Goal: Find specific page/section: Find specific page/section

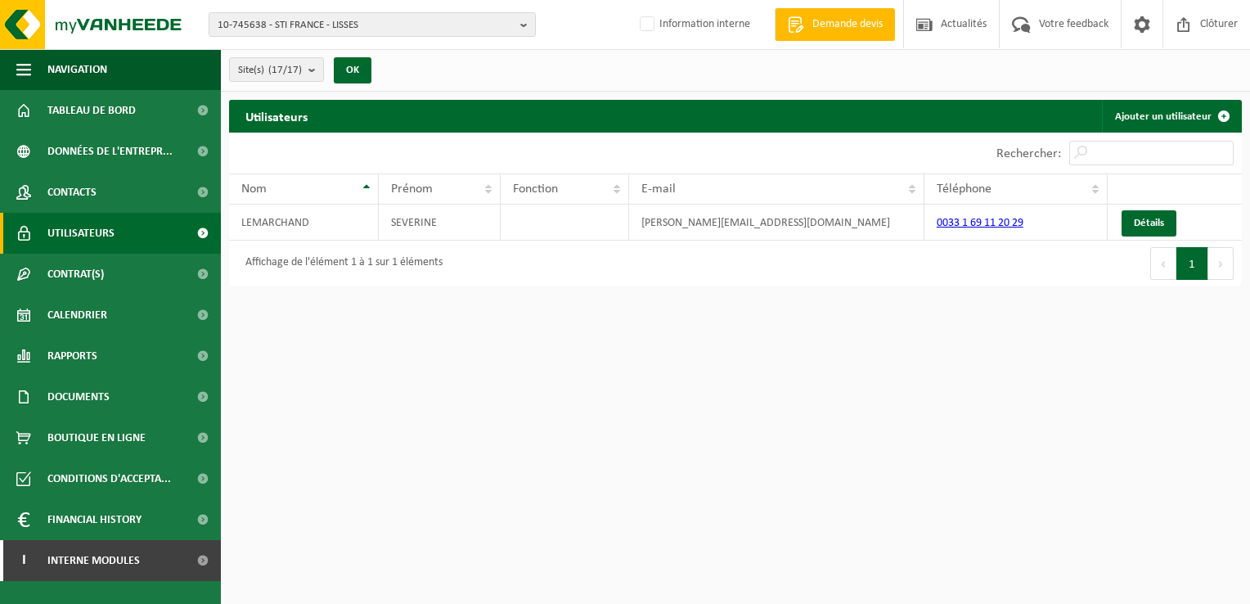
drag, startPoint x: 0, startPoint y: 0, endPoint x: 625, endPoint y: 293, distance: 690.3
click at [625, 293] on div "Utilisateurs Ajouter un utilisateur Patientez Le téléchargement est un peu long…" at bounding box center [735, 197] width 1029 height 195
click at [239, 27] on span "10-745638 - STI FRANCE - LISSES" at bounding box center [366, 25] width 296 height 25
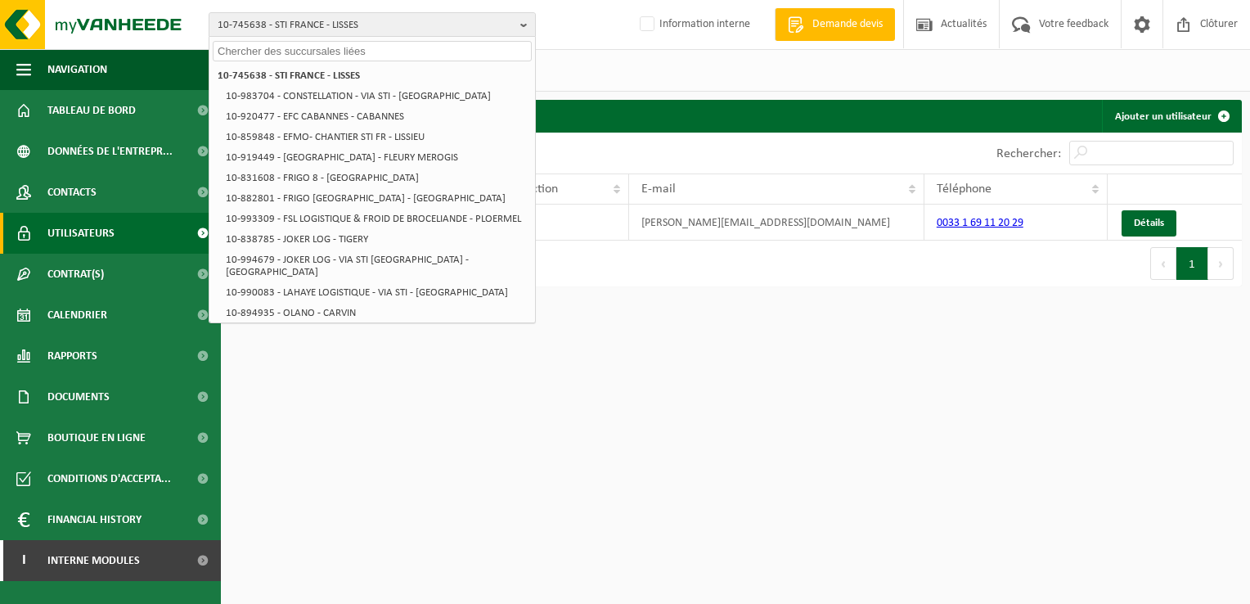
click at [502, 385] on html "10-745638 - STI FRANCE - LISSES 10-745638 - STI FRANCE - LISSES 10-983704 - CON…" at bounding box center [625, 302] width 1250 height 604
click at [638, 385] on html "10-745638 - STI FRANCE - LISSES 10-745638 - STI FRANCE - LISSES 10-983704 - CON…" at bounding box center [625, 302] width 1250 height 604
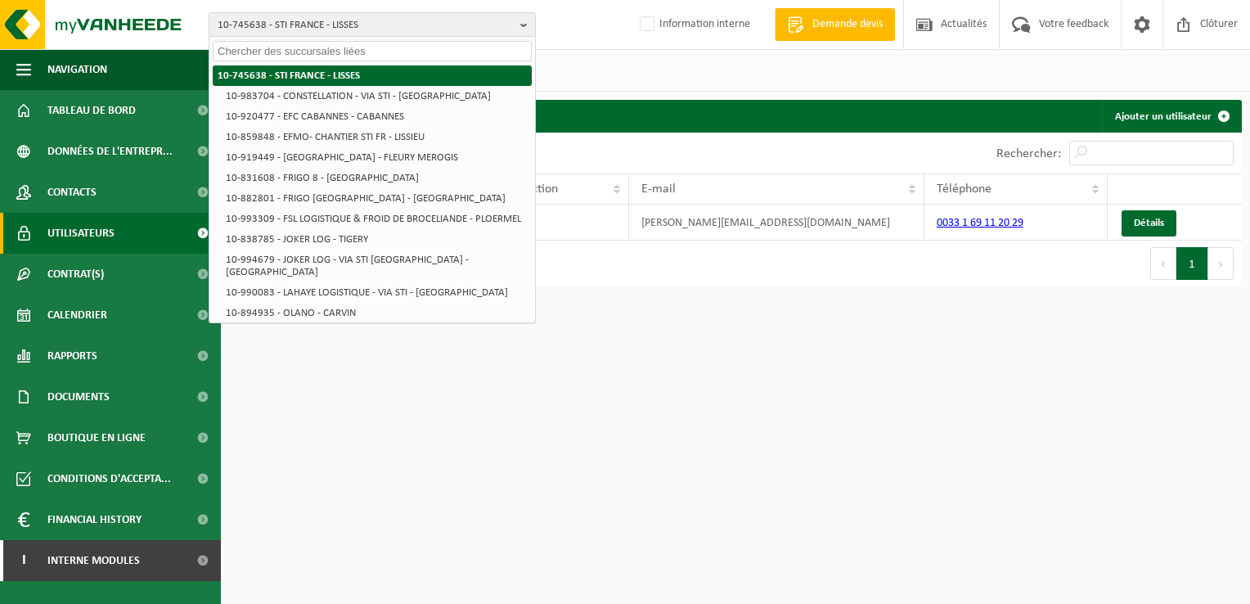
click at [340, 74] on strong "10-745638 - STI FRANCE - LISSES" at bounding box center [289, 75] width 142 height 11
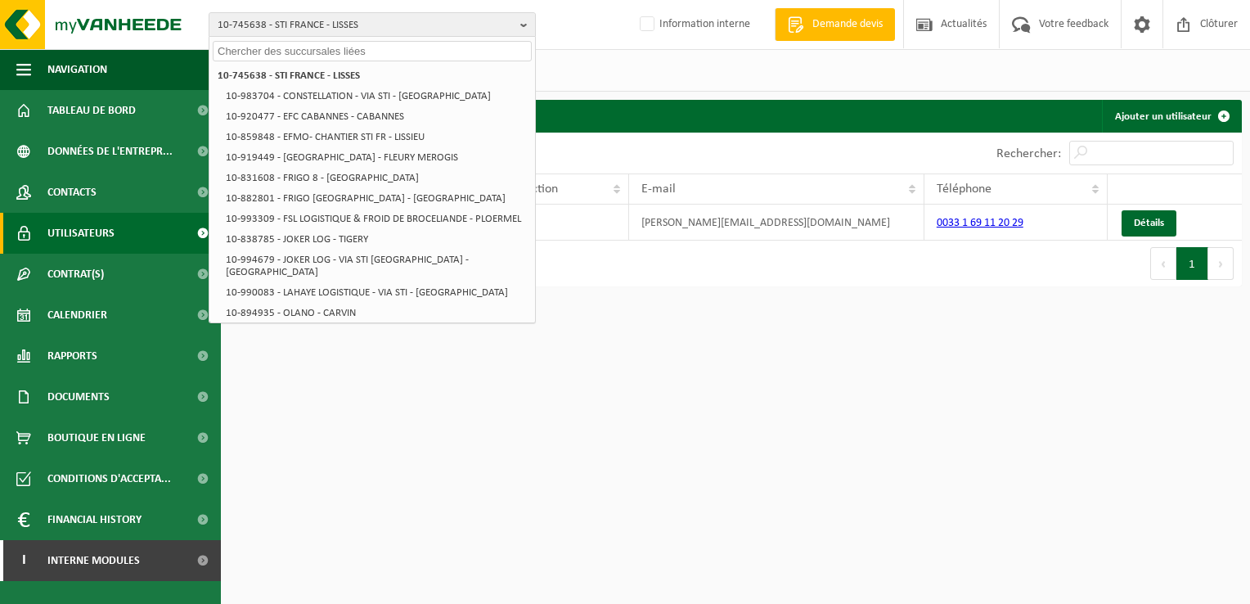
click at [951, 436] on html "10-745638 - STI FRANCE - LISSES 10-745638 - STI FRANCE - LISSES 10-983704 - CON…" at bounding box center [625, 302] width 1250 height 604
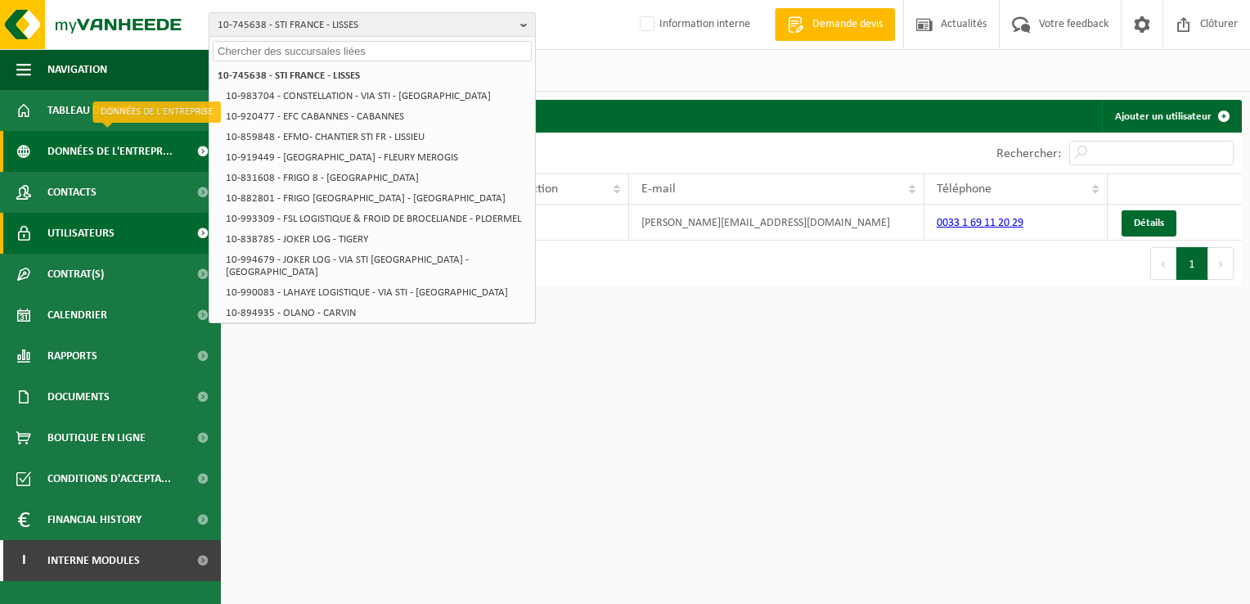
click at [115, 152] on span "Données de l'entrepr..." at bounding box center [109, 151] width 125 height 41
